Goal: Task Accomplishment & Management: Use online tool/utility

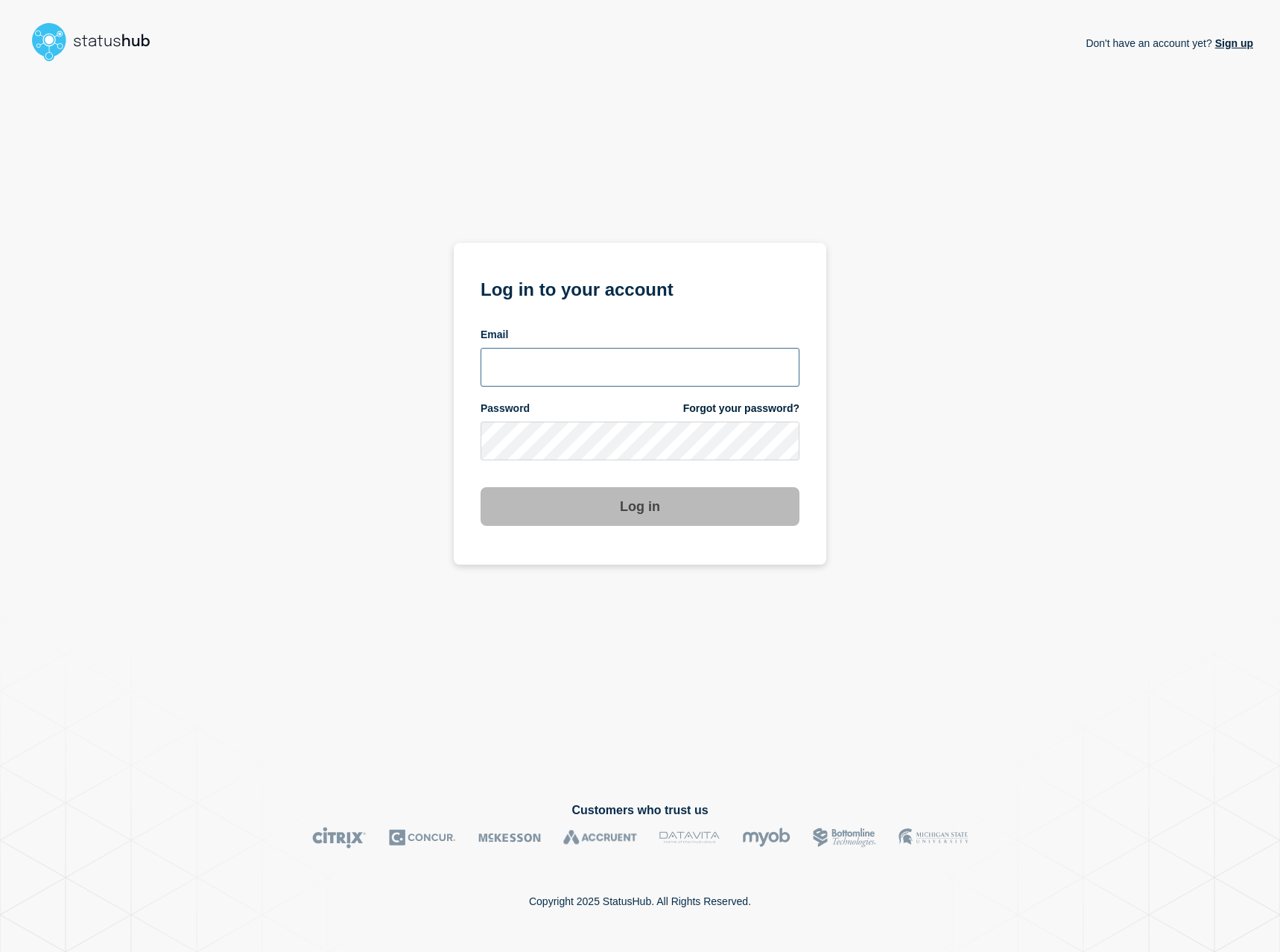
type input "[EMAIL_ADDRESS][DOMAIN_NAME]"
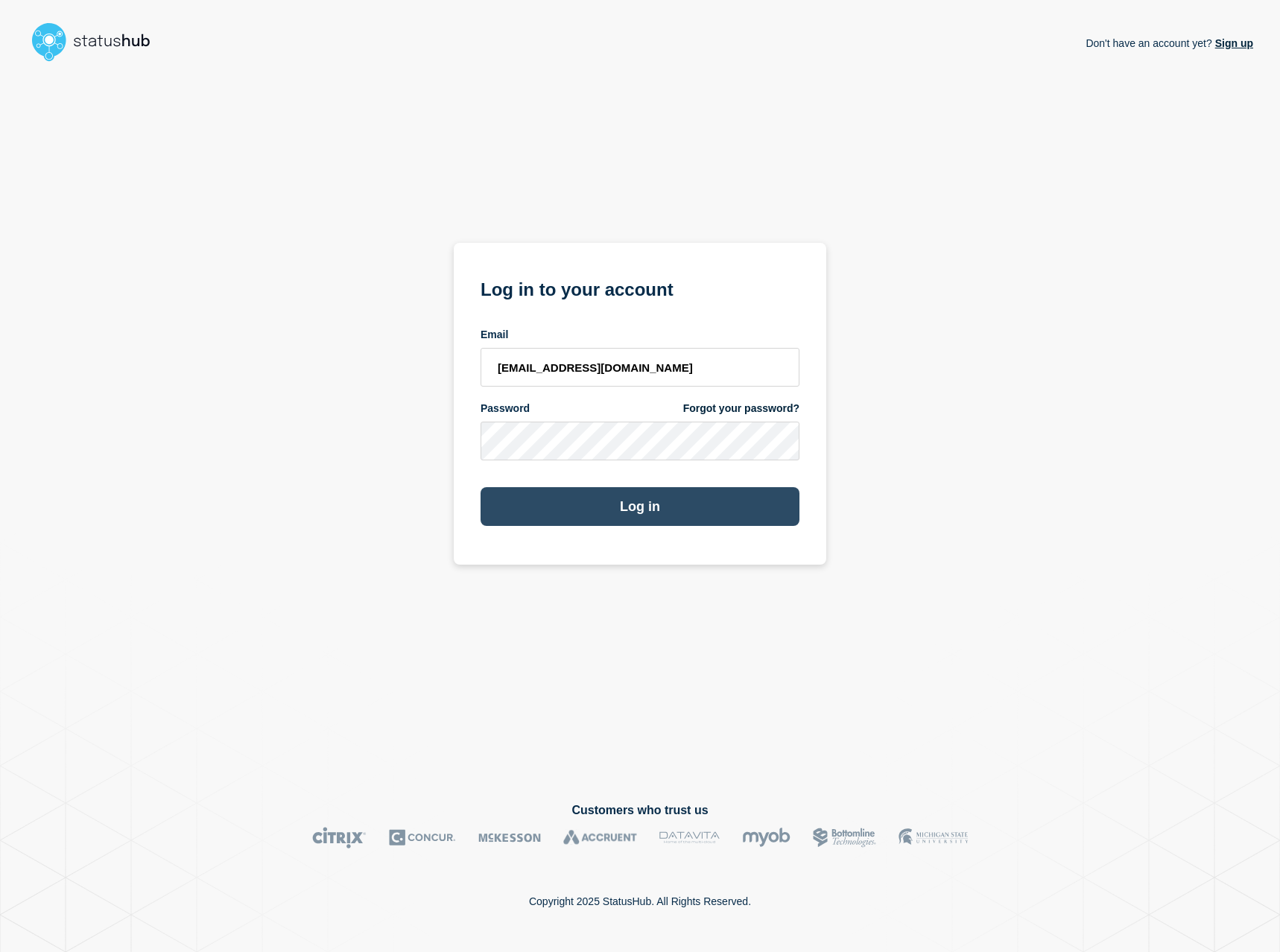
click at [663, 518] on button "Log in" at bounding box center [639, 507] width 319 height 39
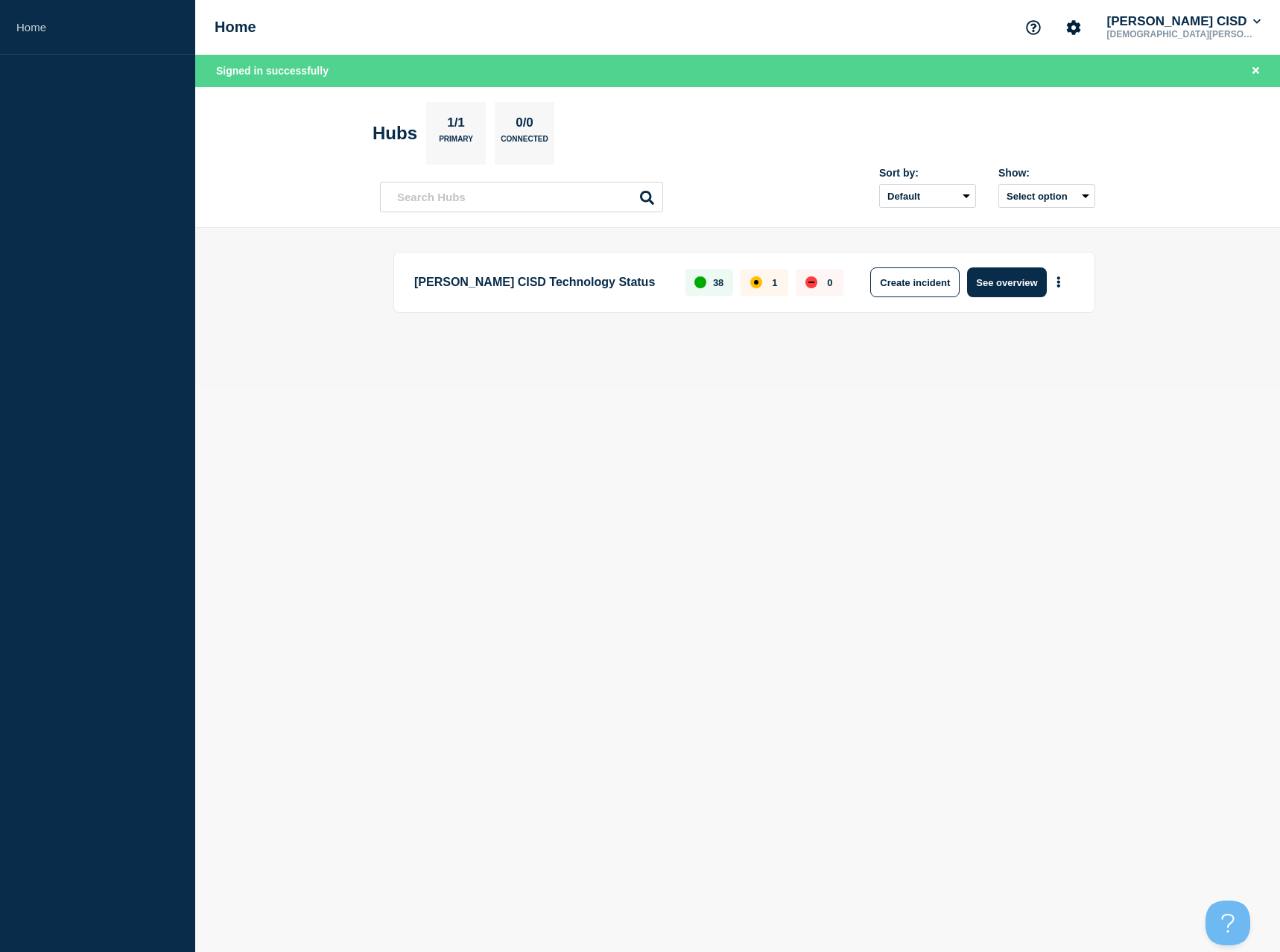
drag, startPoint x: 924, startPoint y: 286, endPoint x: 733, endPoint y: 489, distance: 278.7
click at [924, 286] on button "Create incident" at bounding box center [915, 282] width 89 height 30
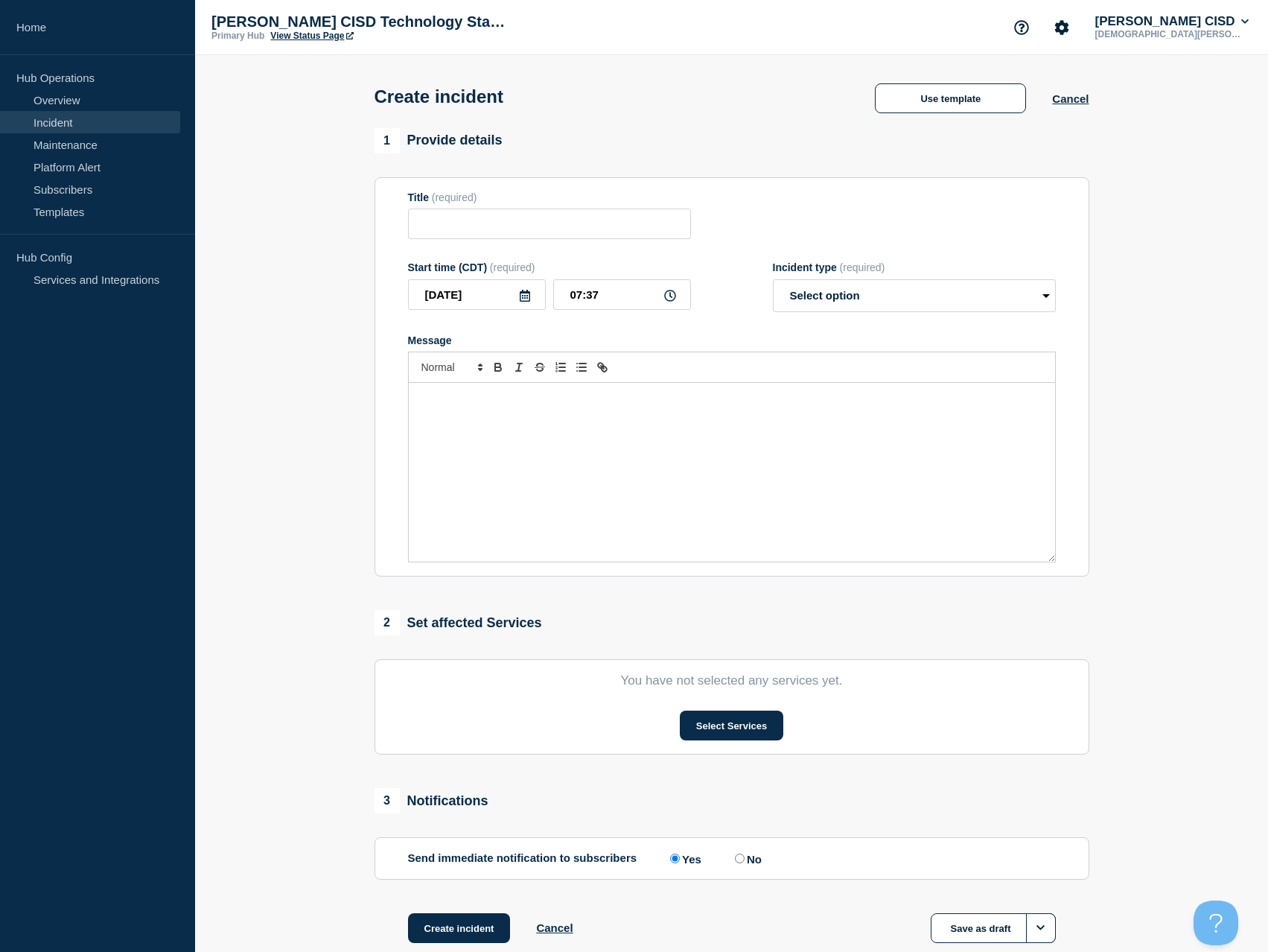
click at [613, 446] on div "Message" at bounding box center [732, 472] width 647 height 178
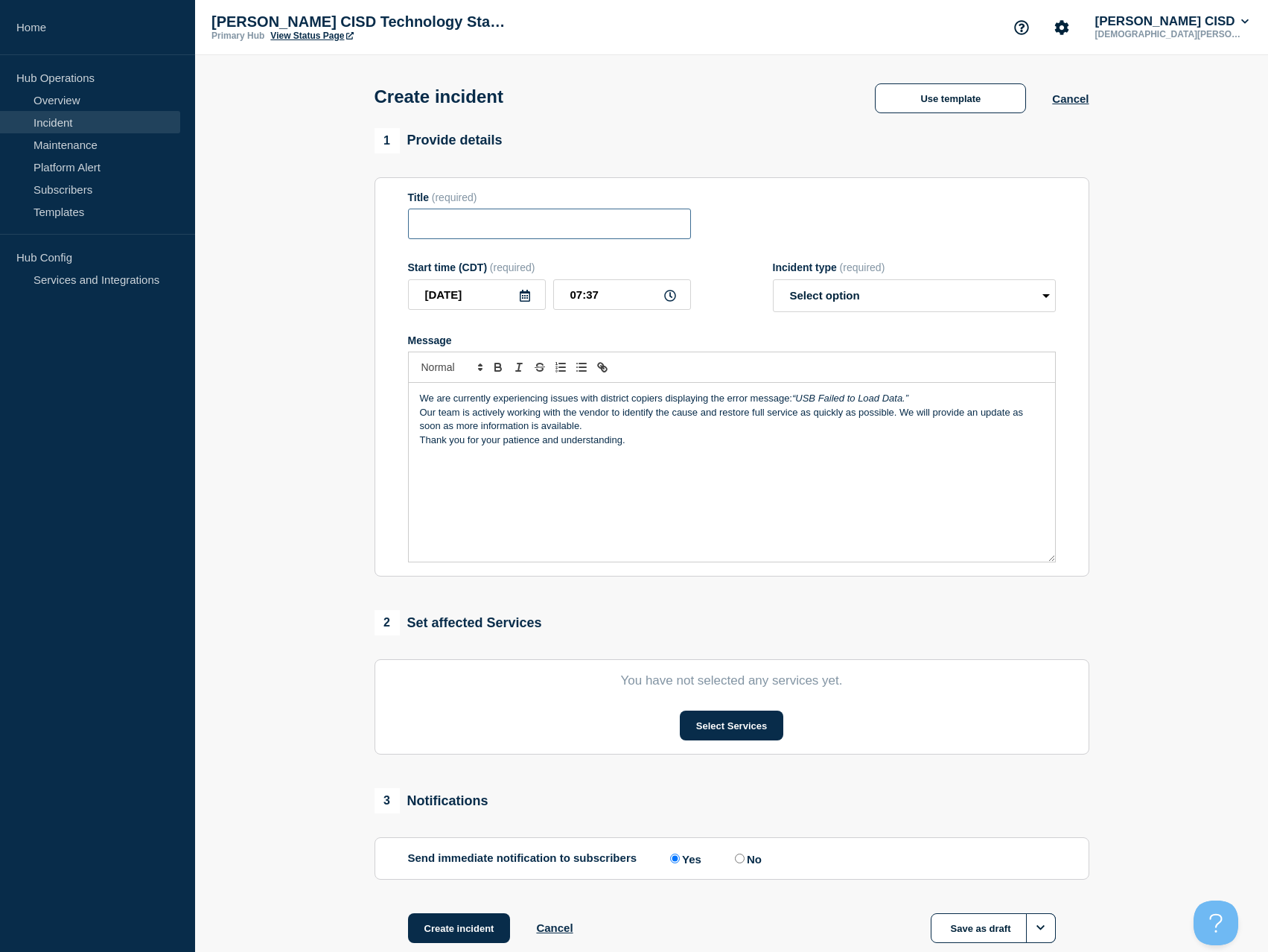
click at [549, 226] on input "Title" at bounding box center [549, 224] width 283 height 31
type input "Copier Error"
click at [866, 301] on select "Select option Investigating Identified Monitoring" at bounding box center [914, 296] width 283 height 33
select select "investigating"
click at [773, 282] on select "Select option Investigating Identified Monitoring" at bounding box center [914, 296] width 283 height 33
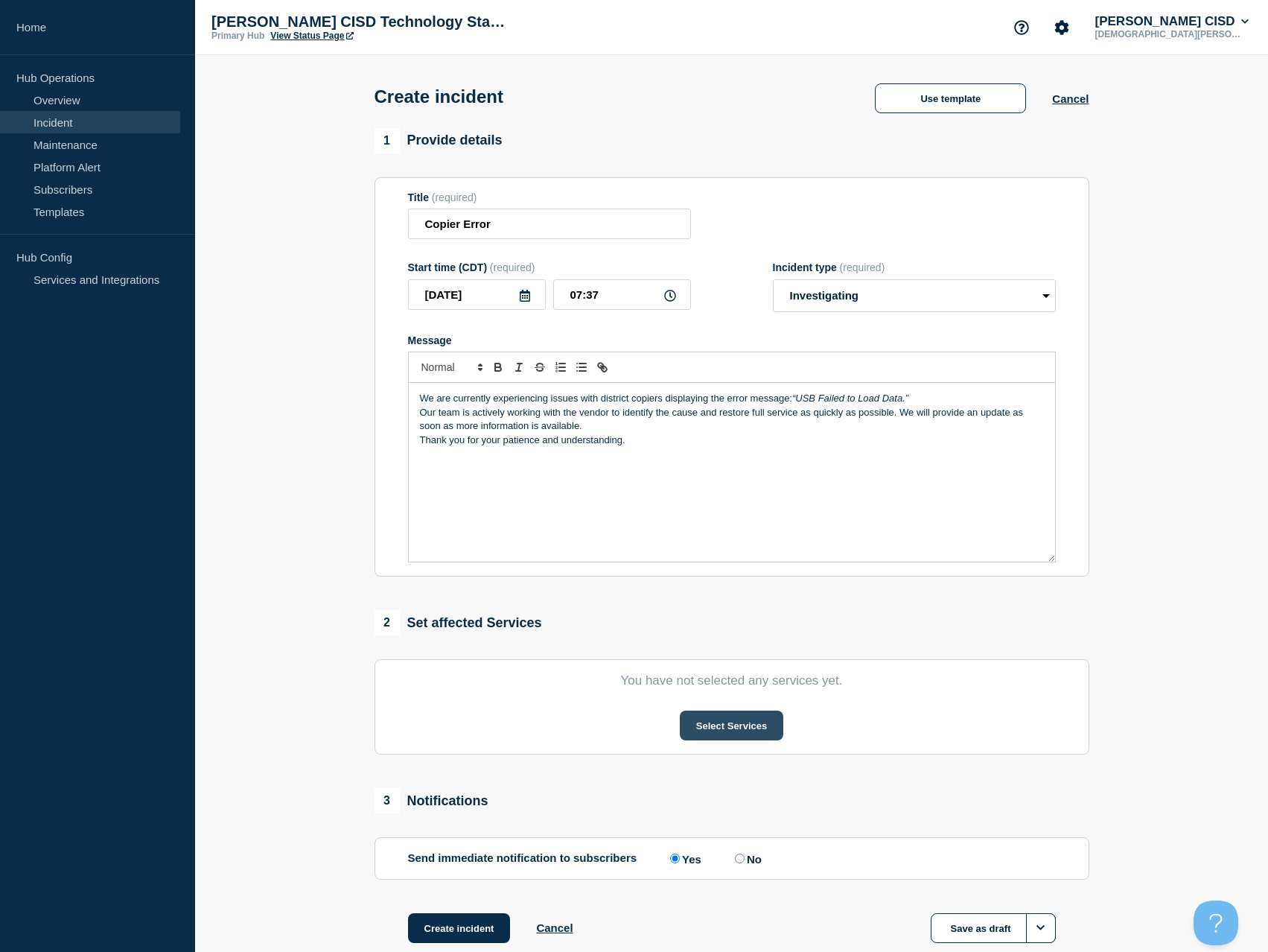
click at [729, 734] on button "Select Services" at bounding box center [732, 725] width 104 height 30
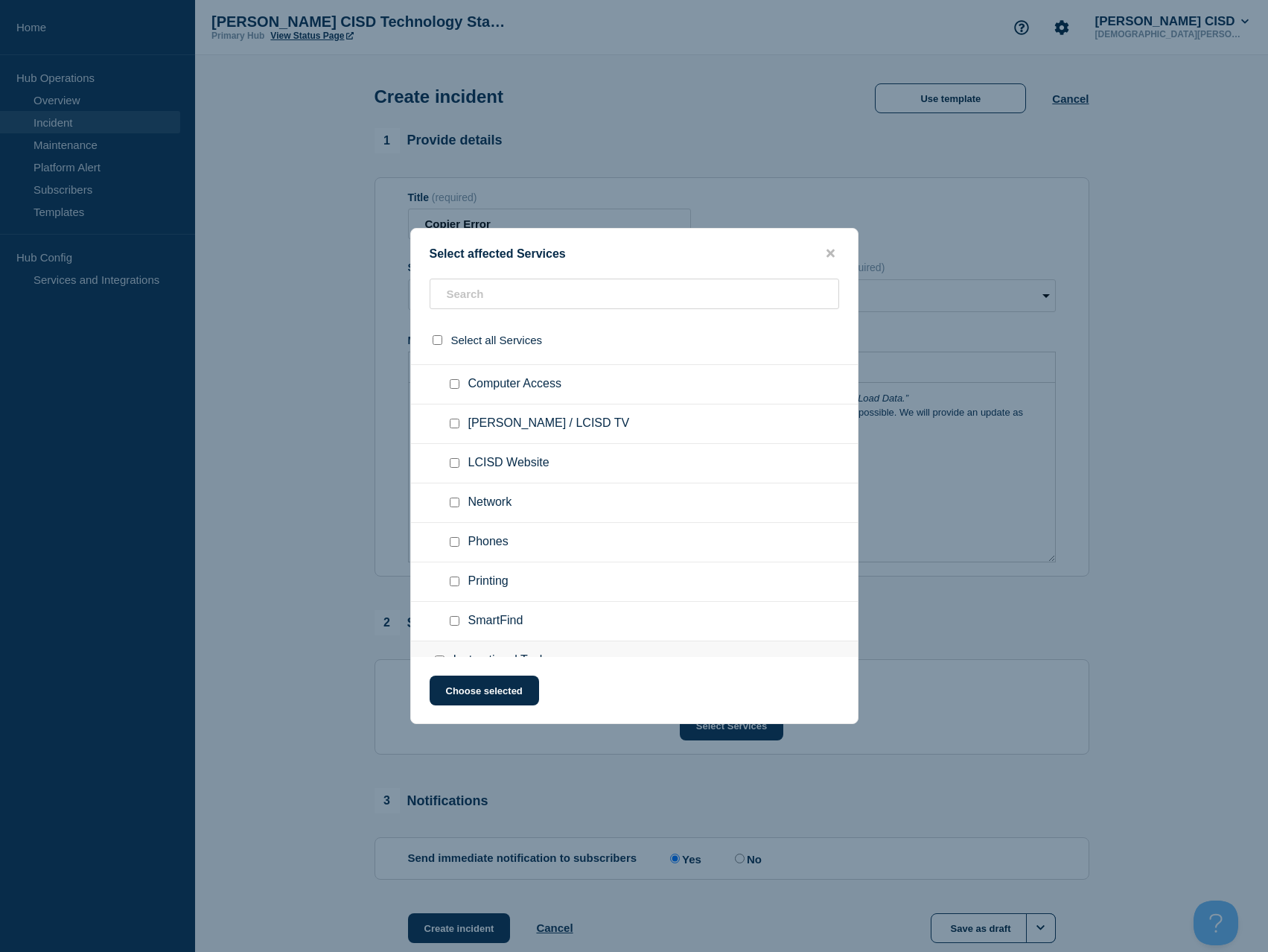
scroll to position [819, 0]
click at [453, 510] on input "Printing checkbox" at bounding box center [454, 507] width 9 height 9
checkbox input "true"
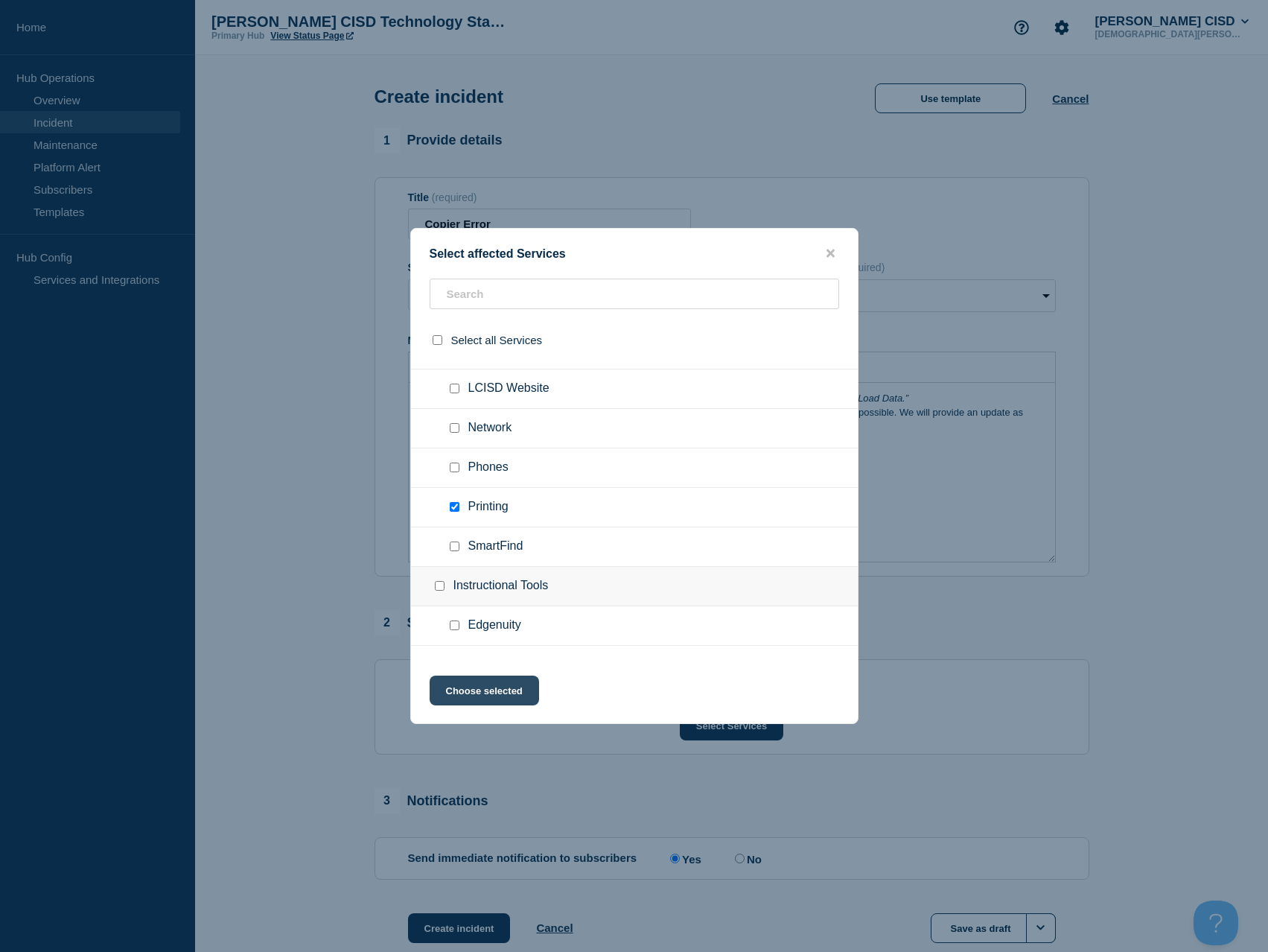
click at [501, 701] on button "Choose selected" at bounding box center [484, 690] width 110 height 30
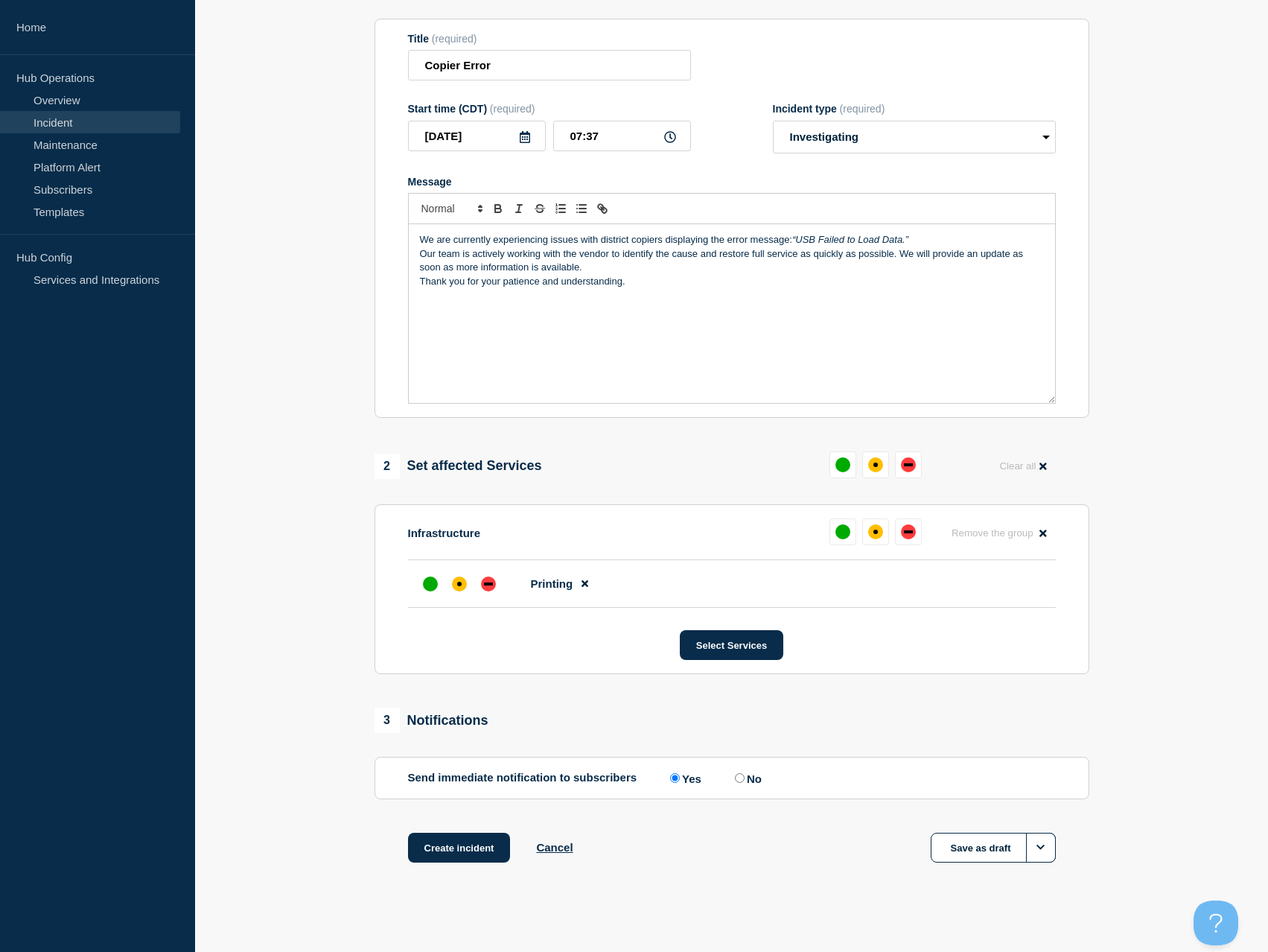
scroll to position [170, 0]
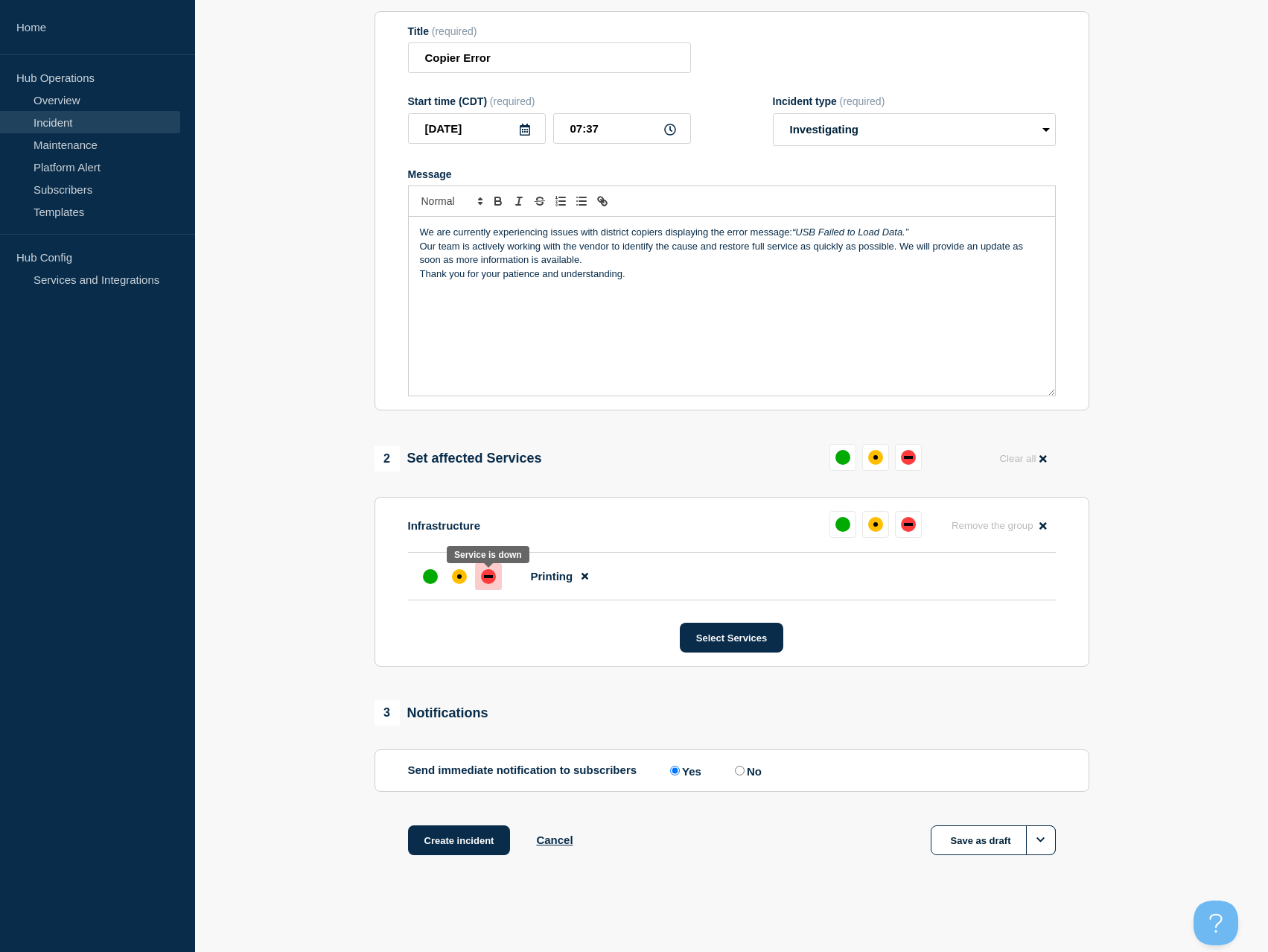
click at [490, 581] on div "down" at bounding box center [489, 577] width 15 height 15
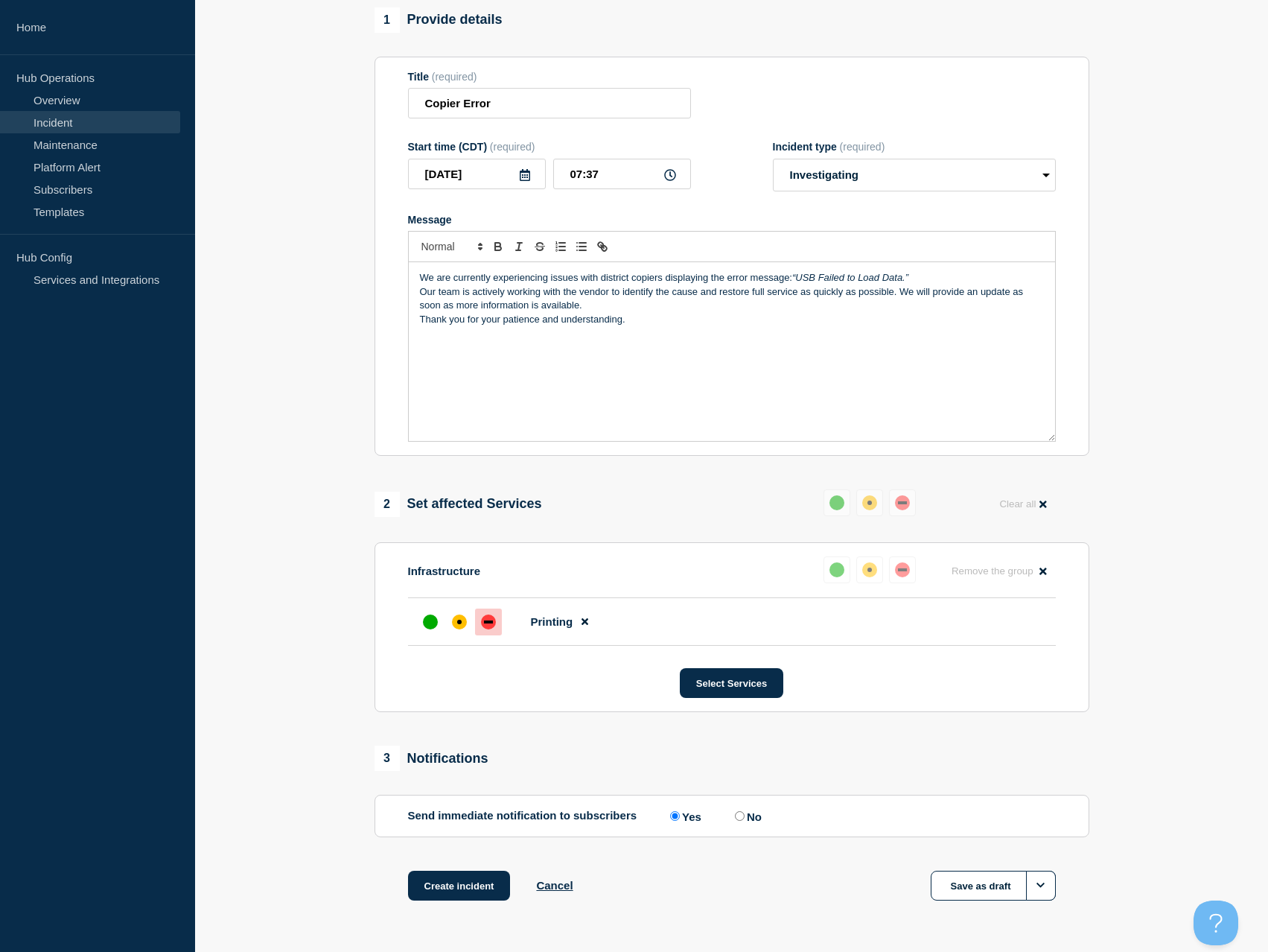
scroll to position [95, 0]
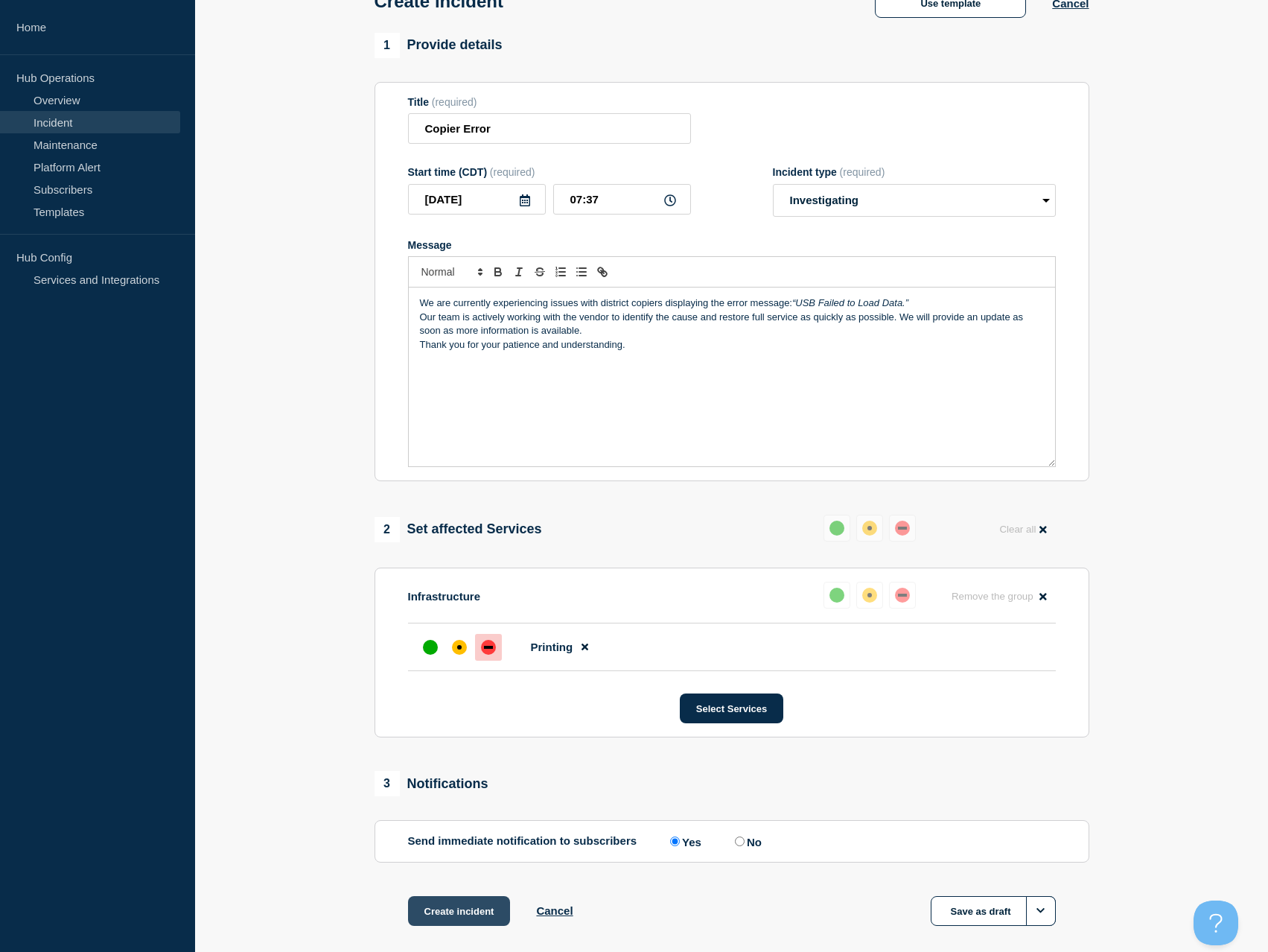
click at [444, 910] on button "Create incident" at bounding box center [459, 910] width 103 height 30
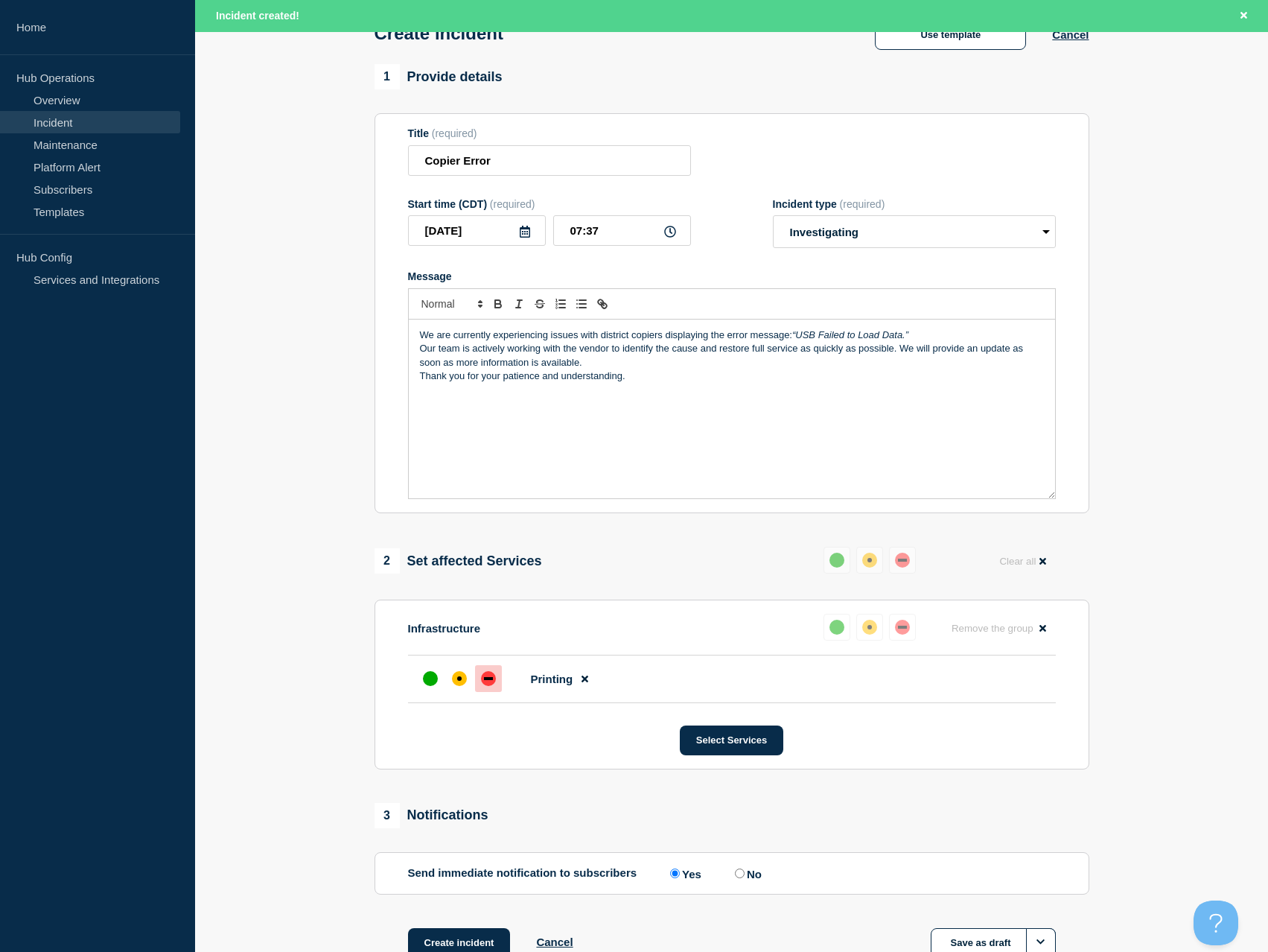
scroll to position [128, 0]
